Goal: Task Accomplishment & Management: Use online tool/utility

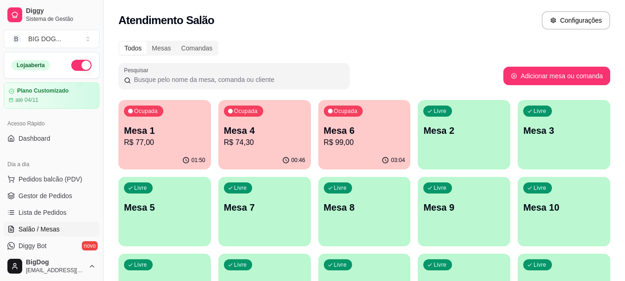
click at [368, 125] on p "Mesa 6" at bounding box center [364, 130] width 81 height 13
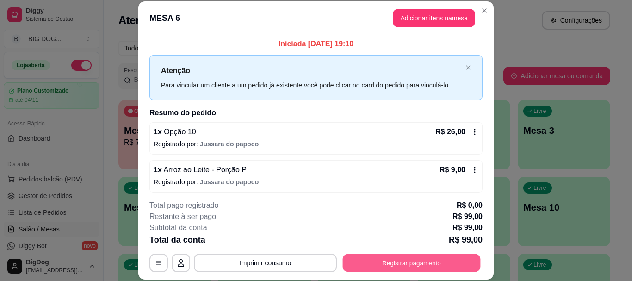
click at [398, 262] on button "Registrar pagamento" at bounding box center [412, 263] width 138 height 18
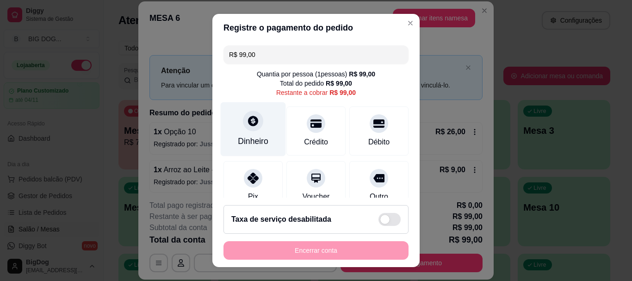
click at [244, 114] on div at bounding box center [253, 121] width 20 height 20
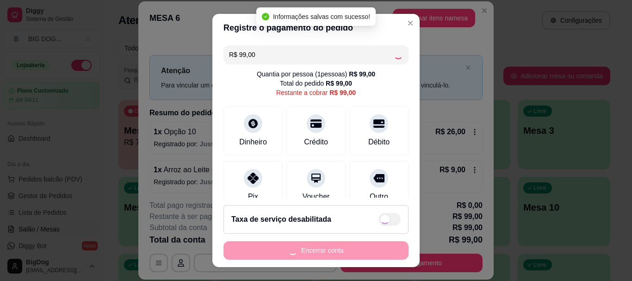
type input "R$ 0,00"
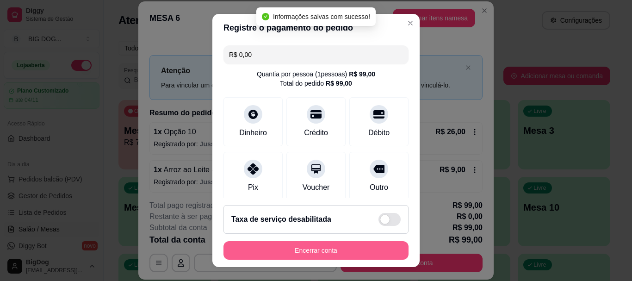
click at [334, 254] on button "Encerrar conta" at bounding box center [316, 250] width 185 height 19
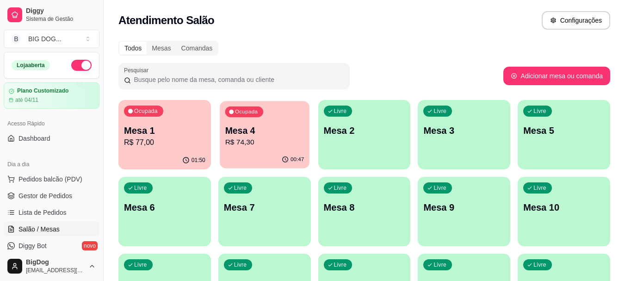
click at [231, 128] on p "Mesa 4" at bounding box center [264, 131] width 79 height 12
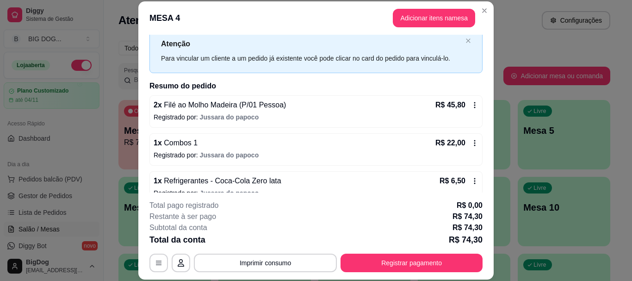
scroll to position [36, 0]
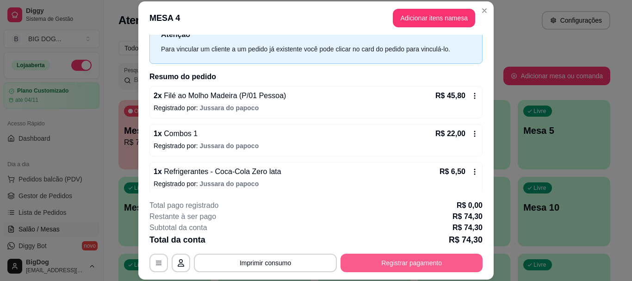
click at [382, 267] on button "Registrar pagamento" at bounding box center [412, 263] width 142 height 19
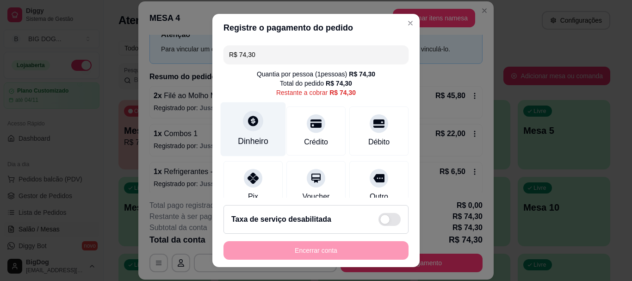
click at [248, 117] on icon at bounding box center [253, 121] width 10 height 10
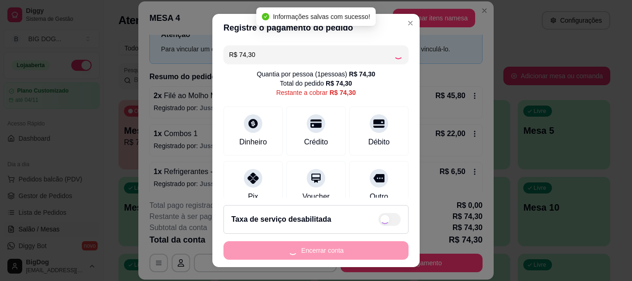
type input "R$ 0,00"
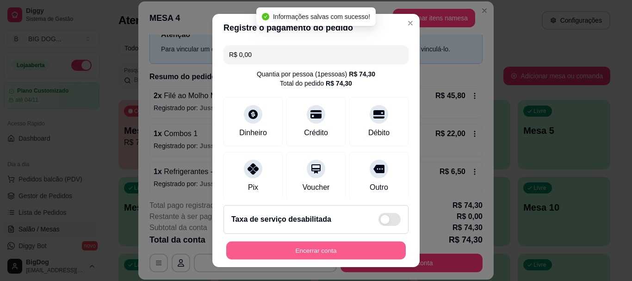
click at [330, 246] on button "Encerrar conta" at bounding box center [316, 250] width 180 height 18
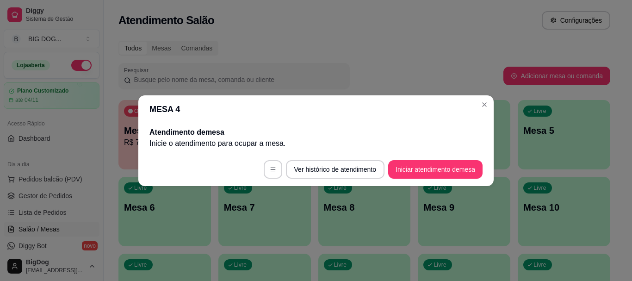
scroll to position [0, 0]
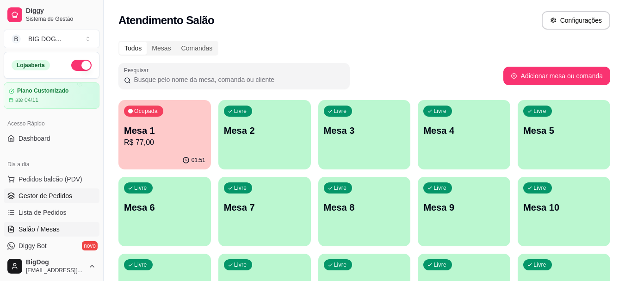
click at [32, 195] on span "Gestor de Pedidos" at bounding box center [46, 195] width 54 height 9
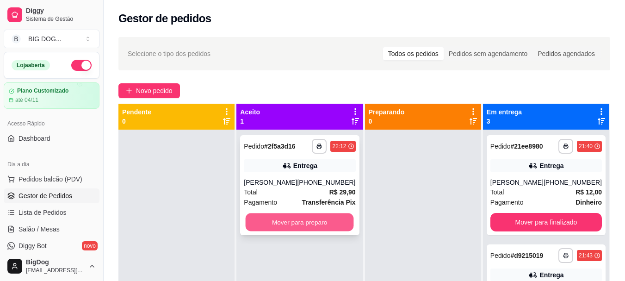
click at [260, 224] on button "Mover para preparo" at bounding box center [300, 222] width 108 height 18
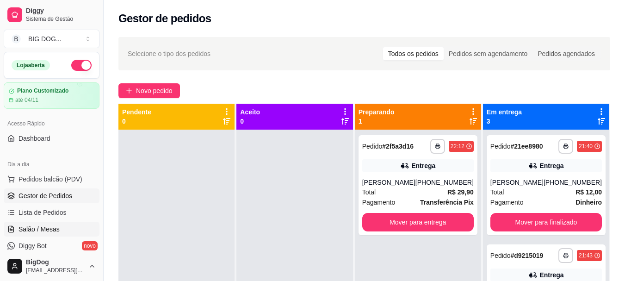
click at [40, 236] on link "Salão / Mesas" at bounding box center [52, 229] width 96 height 15
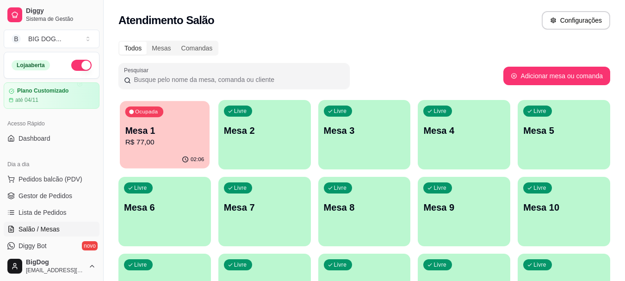
click at [190, 141] on p "R$ 77,00" at bounding box center [164, 142] width 79 height 11
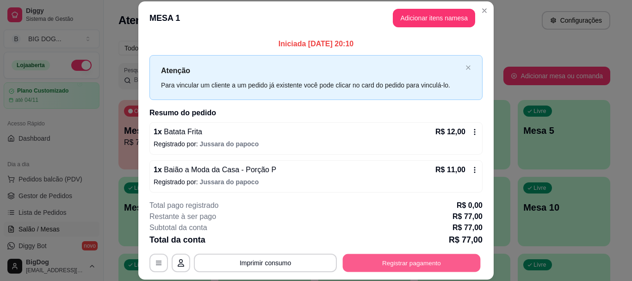
click at [379, 257] on button "Registrar pagamento" at bounding box center [412, 263] width 138 height 18
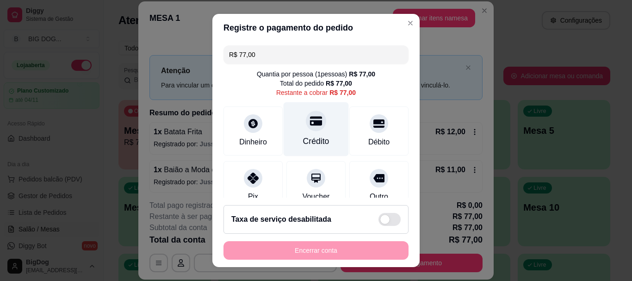
click at [300, 133] on div "Crédito" at bounding box center [316, 129] width 65 height 54
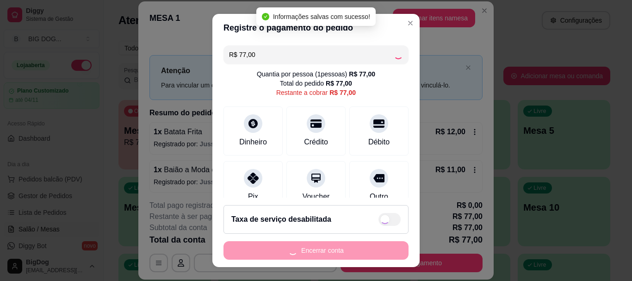
type input "R$ 0,00"
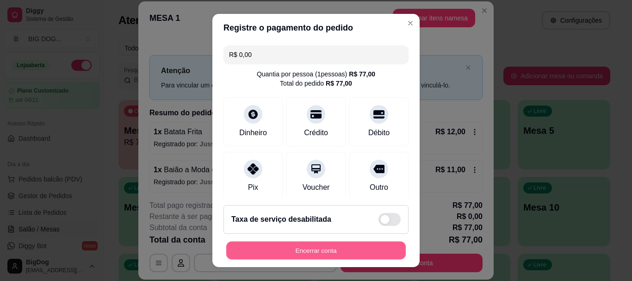
click at [340, 243] on button "Encerrar conta" at bounding box center [316, 250] width 180 height 18
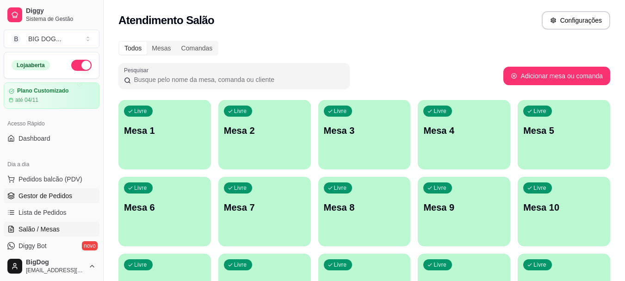
click at [45, 192] on span "Gestor de Pedidos" at bounding box center [46, 195] width 54 height 9
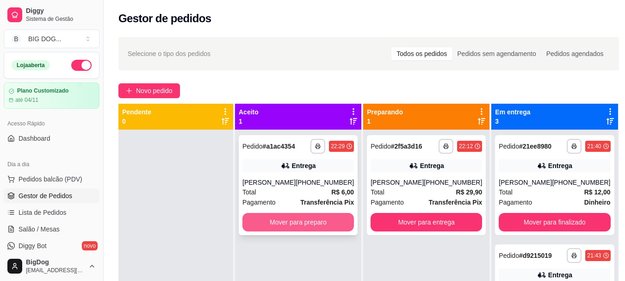
click at [339, 219] on button "Mover para preparo" at bounding box center [299, 222] width 112 height 19
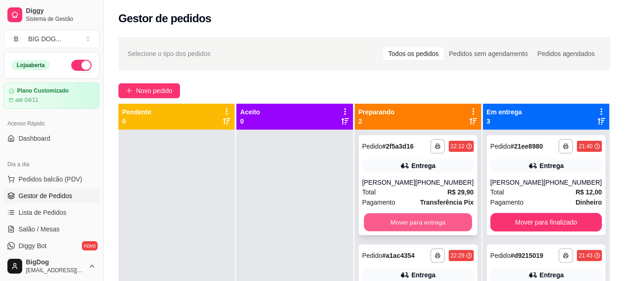
click at [387, 222] on button "Mover para entrega" at bounding box center [418, 222] width 108 height 18
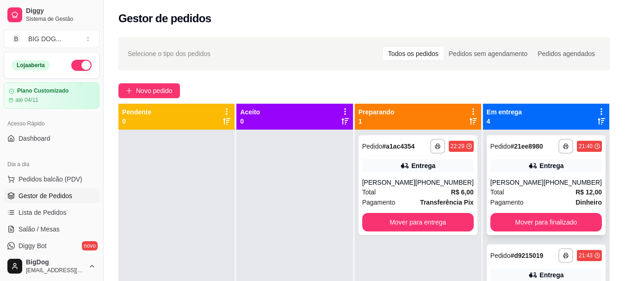
click at [587, 194] on strong "R$ 12,00" at bounding box center [589, 191] width 26 height 7
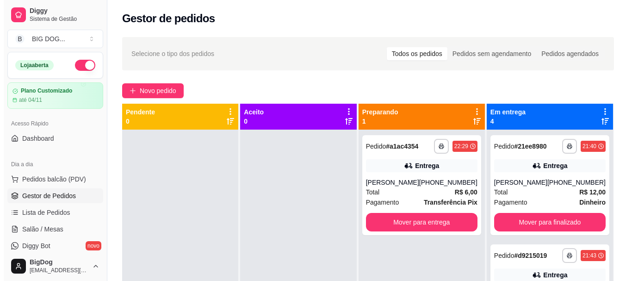
scroll to position [69, 0]
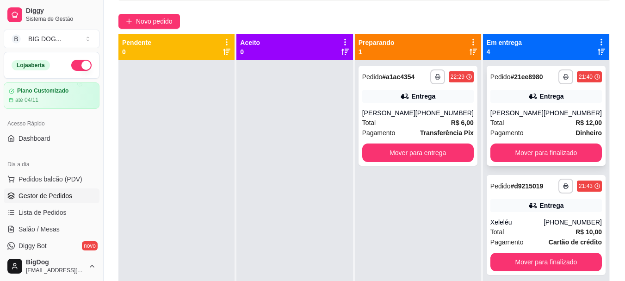
click at [555, 105] on div "**********" at bounding box center [546, 116] width 119 height 100
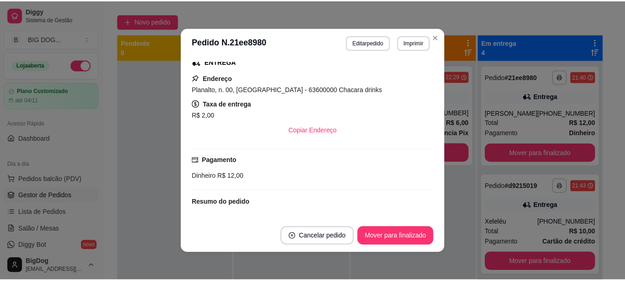
scroll to position [205, 0]
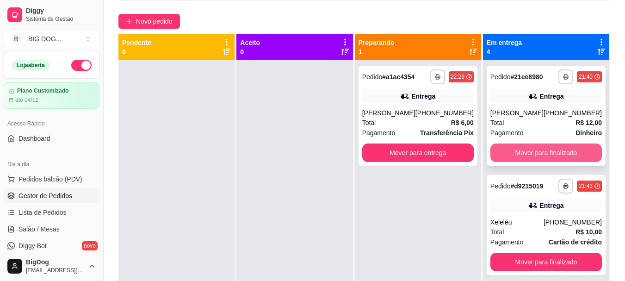
click at [506, 147] on button "Mover para finalizado" at bounding box center [547, 153] width 112 height 19
click at [511, 152] on button "Mover para finalizado" at bounding box center [547, 153] width 112 height 19
click at [511, 152] on button "Mover para finalizado" at bounding box center [546, 153] width 108 height 18
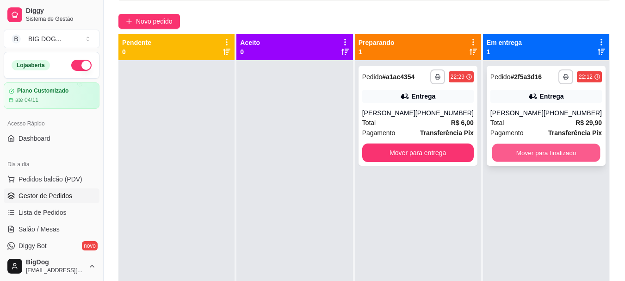
click at [525, 148] on button "Mover para finalizado" at bounding box center [546, 153] width 108 height 18
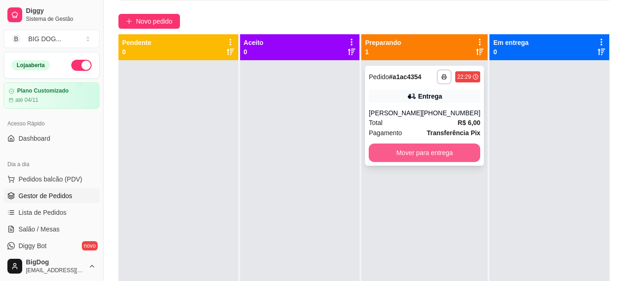
click at [452, 150] on button "Mover para entrega" at bounding box center [425, 153] width 112 height 19
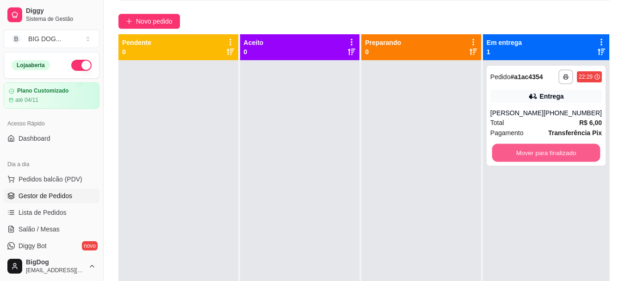
click at [550, 150] on button "Mover para finalizado" at bounding box center [546, 153] width 108 height 18
